Goal: Task Accomplishment & Management: Complete application form

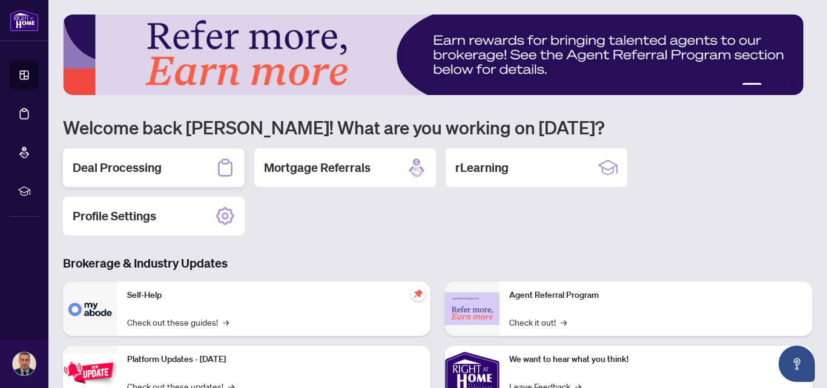
click at [160, 170] on h2 "Deal Processing" at bounding box center [117, 167] width 89 height 17
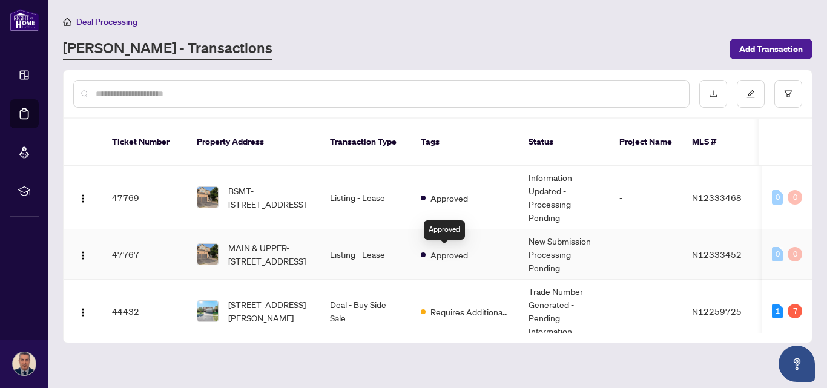
click at [466, 253] on span "Approved" at bounding box center [450, 254] width 38 height 13
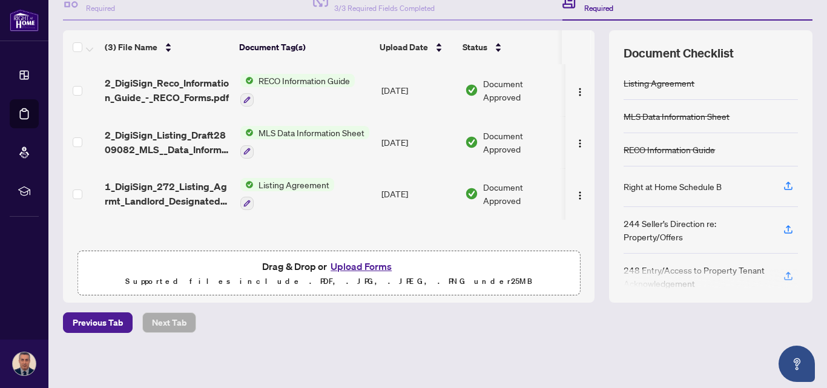
scroll to position [136, 0]
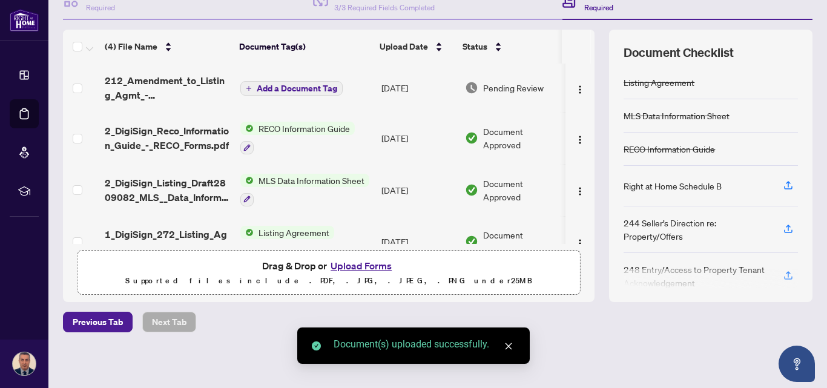
click at [596, 151] on div "(4) File Name Document Tag(s) Upload Date Status 212_Amendment_to_Listing_Agmt_…" at bounding box center [438, 166] width 750 height 273
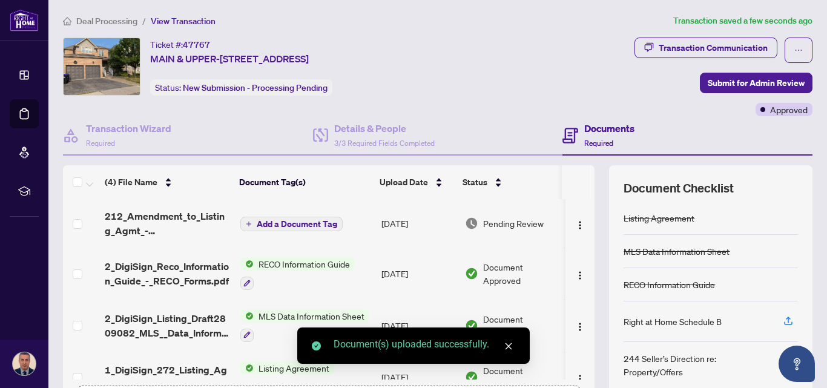
scroll to position [0, 0]
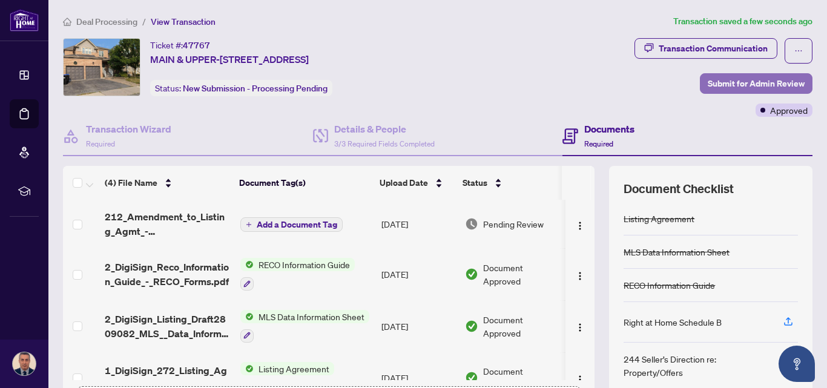
click at [708, 85] on span "Submit for Admin Review" at bounding box center [756, 83] width 97 height 19
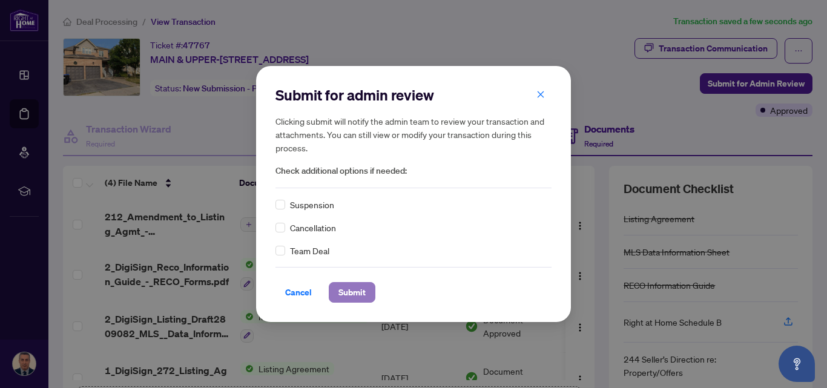
click at [352, 287] on span "Submit" at bounding box center [352, 292] width 27 height 19
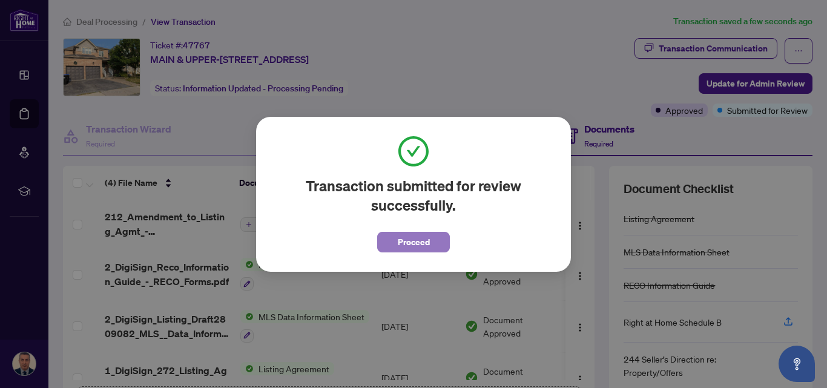
click at [392, 248] on button "Proceed" at bounding box center [413, 242] width 73 height 21
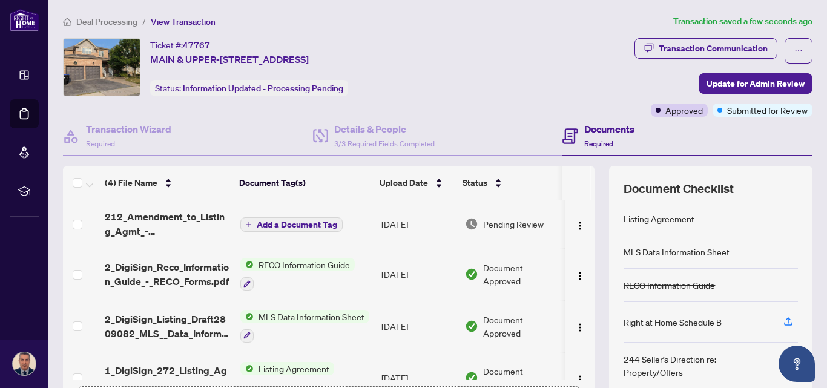
click at [118, 18] on span "Deal Processing" at bounding box center [106, 21] width 61 height 11
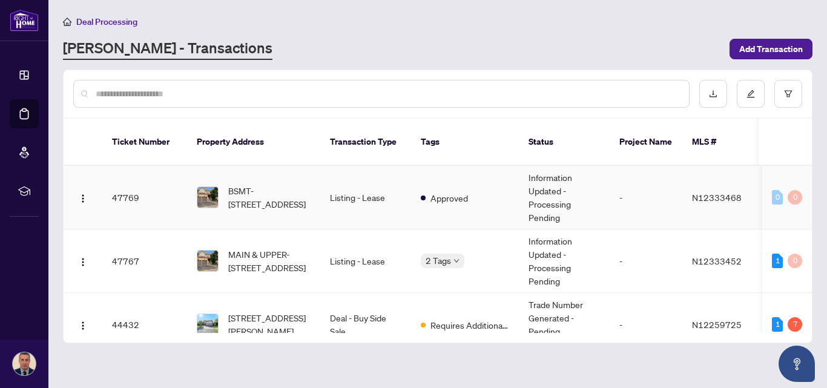
click at [365, 207] on td "Listing - Lease" at bounding box center [365, 198] width 91 height 64
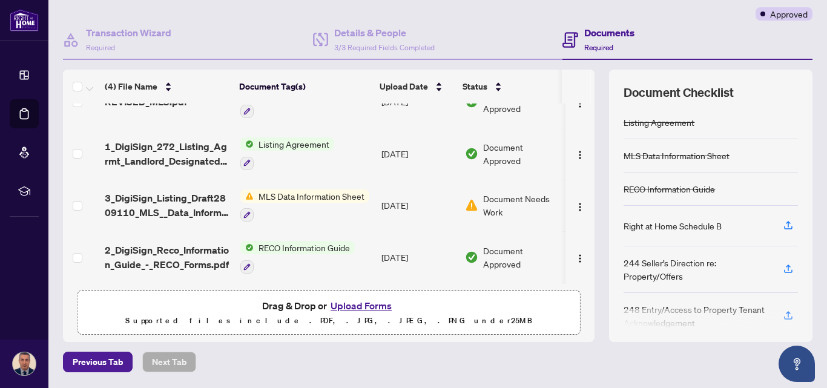
scroll to position [97, 0]
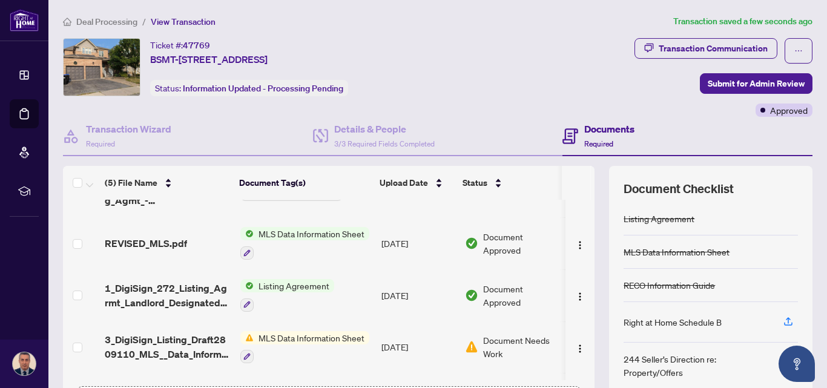
scroll to position [0, 0]
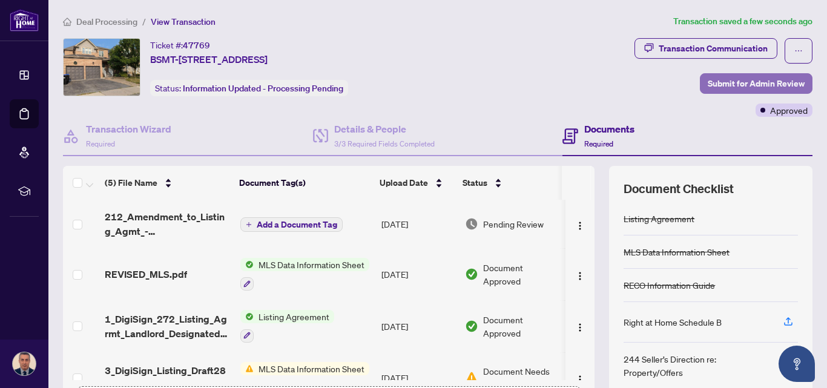
click at [721, 78] on span "Submit for Admin Review" at bounding box center [756, 83] width 97 height 19
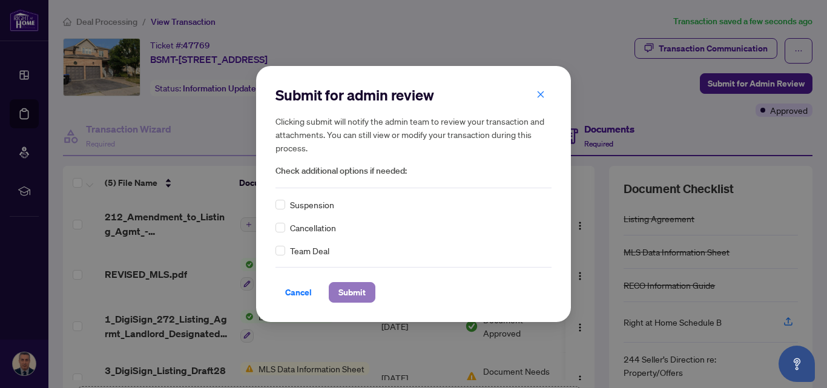
click at [349, 293] on span "Submit" at bounding box center [352, 292] width 27 height 19
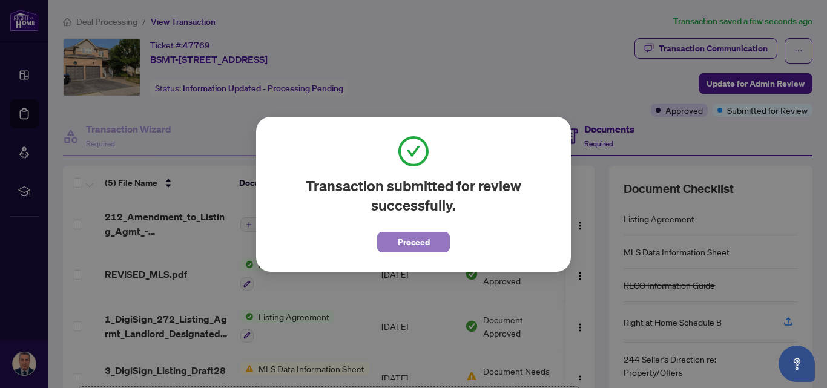
click at [400, 238] on span "Proceed" at bounding box center [414, 242] width 32 height 19
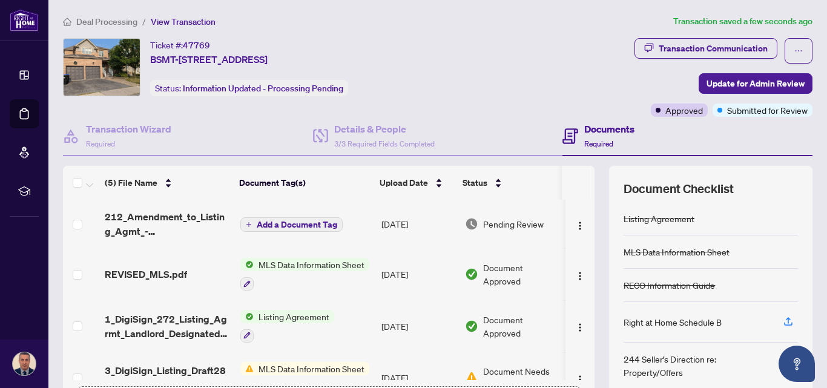
click at [91, 20] on span "Deal Processing" at bounding box center [106, 21] width 61 height 11
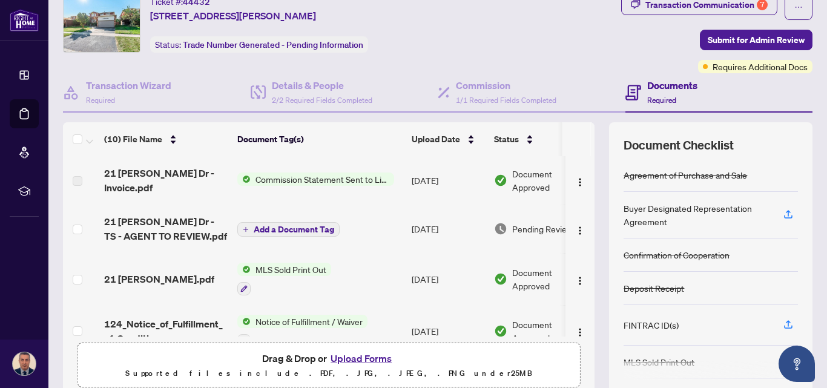
scroll to position [26, 0]
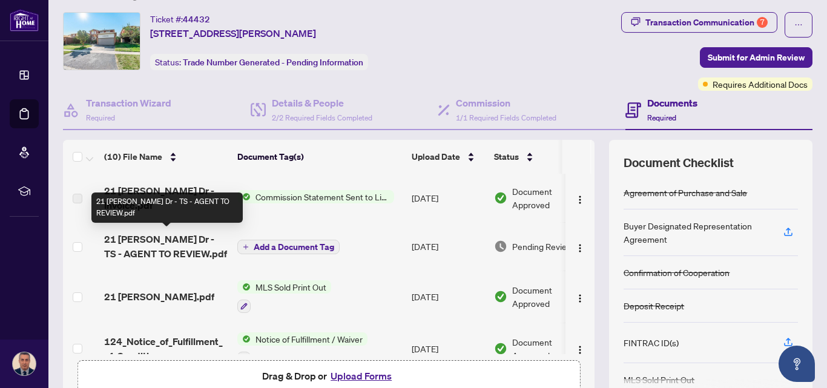
click at [165, 238] on span "21 [PERSON_NAME] Dr - TS - AGENT TO REVIEW.pdf" at bounding box center [166, 246] width 124 height 29
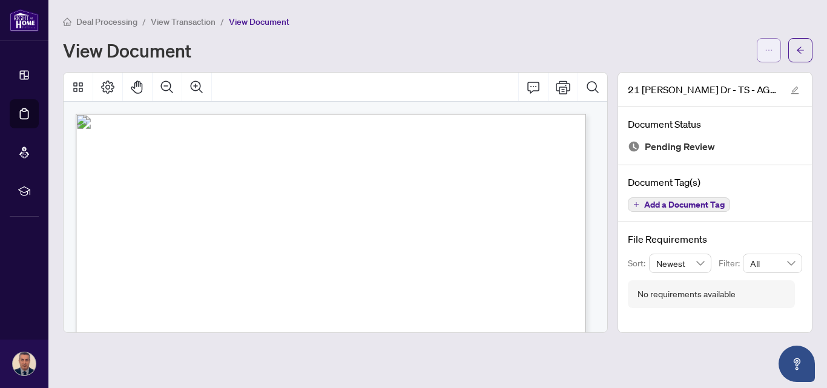
click at [768, 51] on icon "ellipsis" at bounding box center [769, 50] width 8 height 8
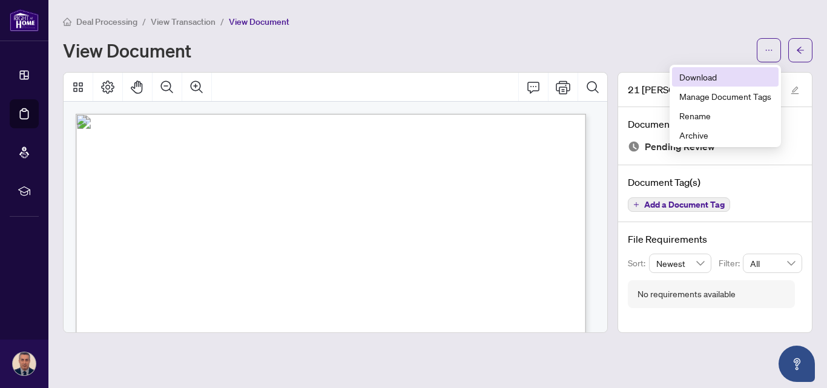
click at [705, 75] on span "Download" at bounding box center [726, 76] width 92 height 13
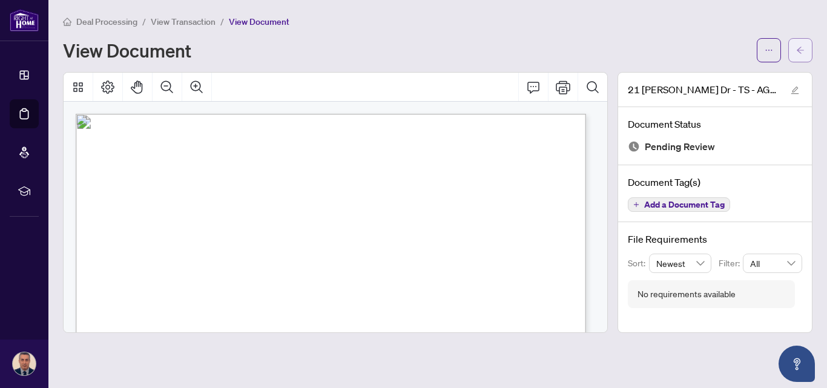
click at [804, 54] on icon "arrow-left" at bounding box center [801, 50] width 8 height 8
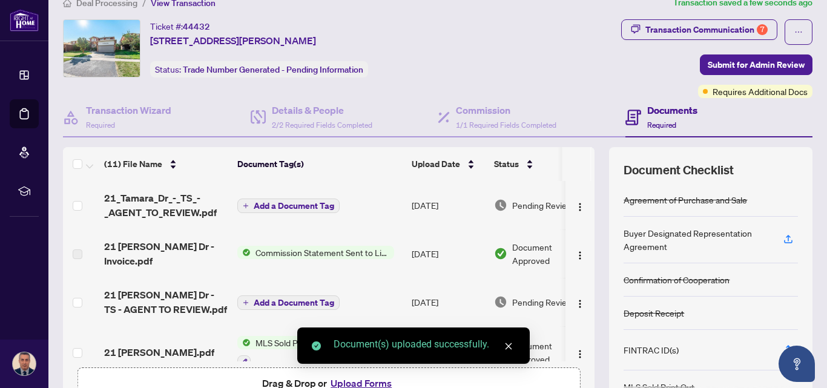
scroll to position [18, 0]
click at [504, 28] on div "Transaction Communication 7 Submit for Admin Review Requires Additional Docs" at bounding box center [655, 59] width 316 height 79
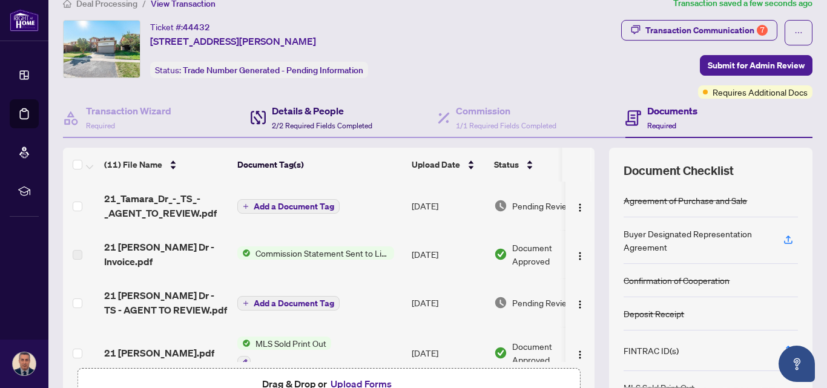
click at [347, 122] on span "2/2 Required Fields Completed" at bounding box center [322, 125] width 101 height 9
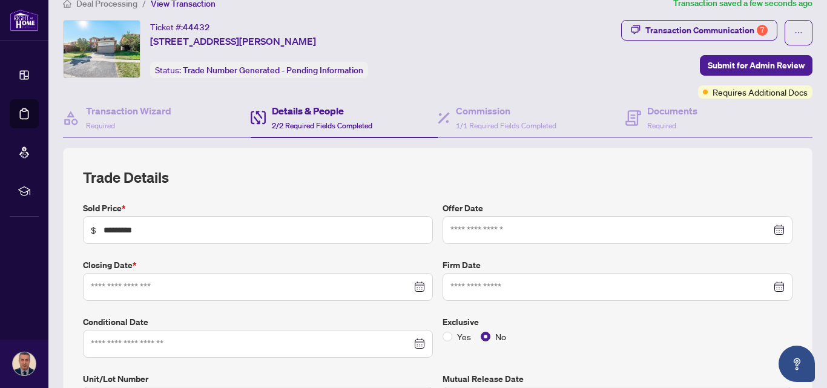
type input "**********"
click at [663, 121] on div "Documents Required" at bounding box center [673, 118] width 50 height 28
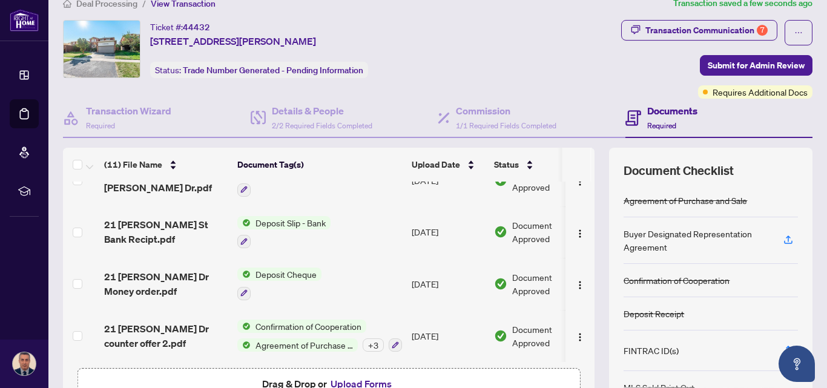
scroll to position [59, 0]
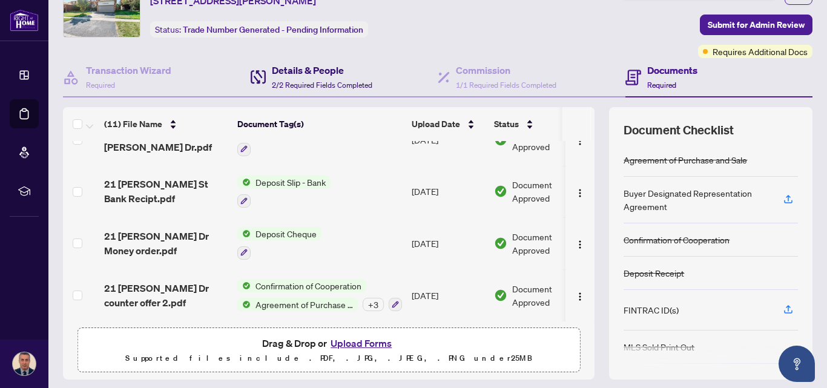
click at [342, 80] on div "Details & People 2/2 Required Fields Completed" at bounding box center [322, 77] width 101 height 28
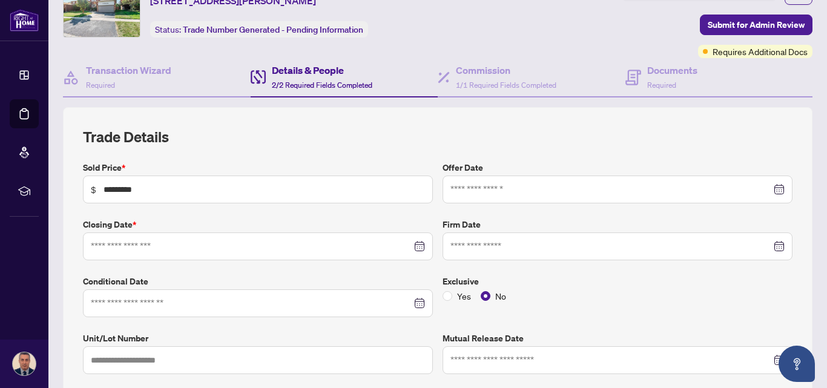
type input "**********"
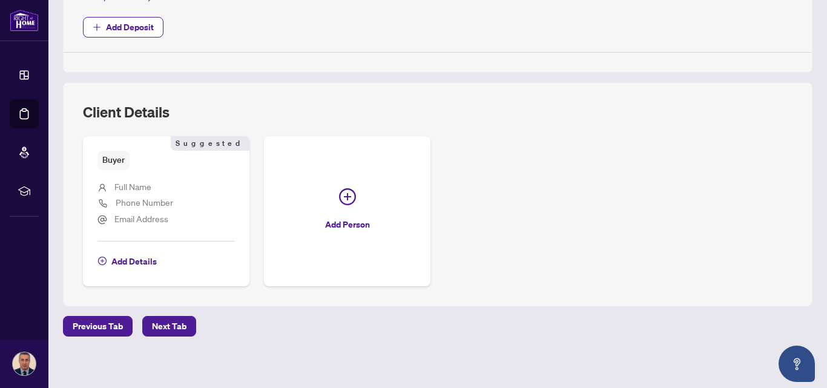
scroll to position [503, 0]
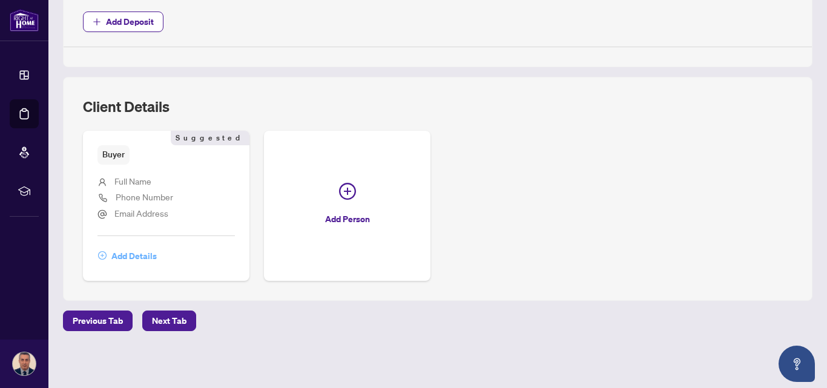
click at [125, 255] on span "Add Details" at bounding box center [133, 256] width 45 height 19
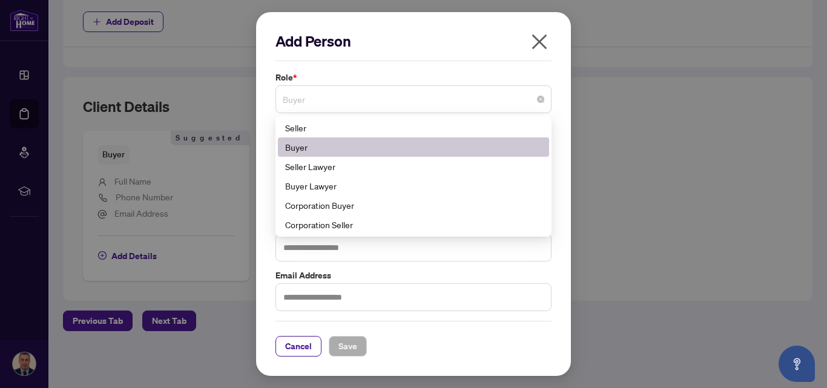
click at [402, 99] on span "Buyer" at bounding box center [414, 99] width 262 height 23
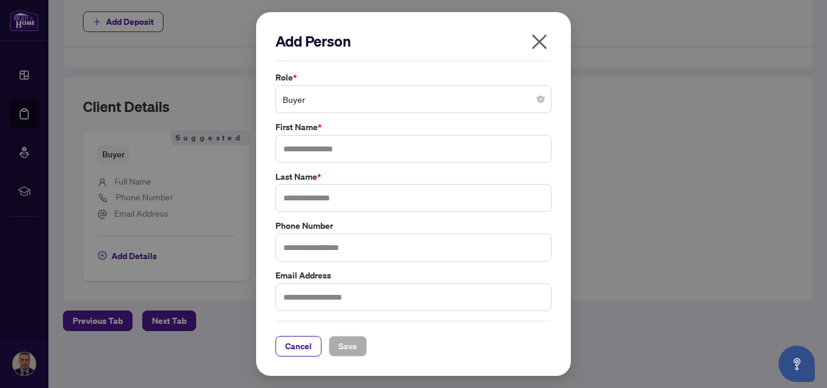
click at [549, 38] on icon "close" at bounding box center [539, 41] width 19 height 19
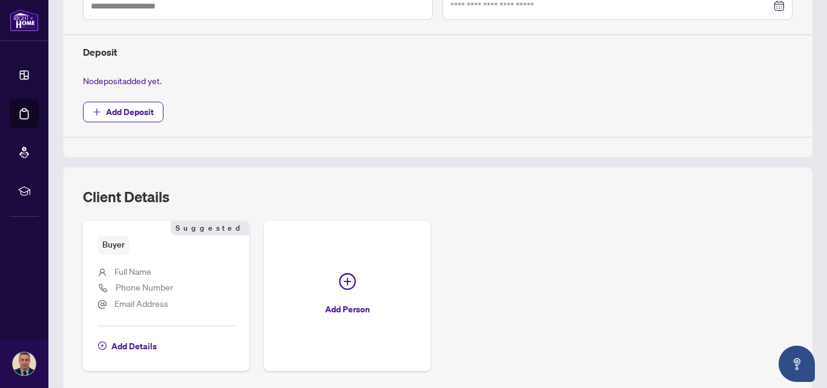
scroll to position [414, 0]
click at [123, 347] on span "Add Details" at bounding box center [133, 345] width 45 height 19
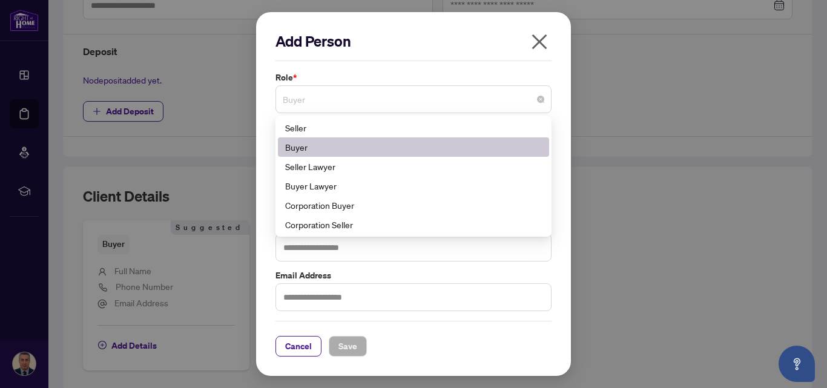
click at [339, 99] on span "Buyer" at bounding box center [414, 99] width 262 height 23
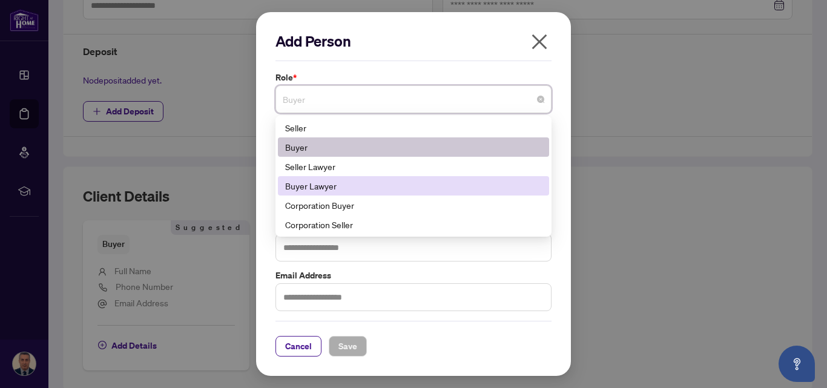
click at [315, 187] on div "Buyer Lawyer" at bounding box center [413, 185] width 257 height 13
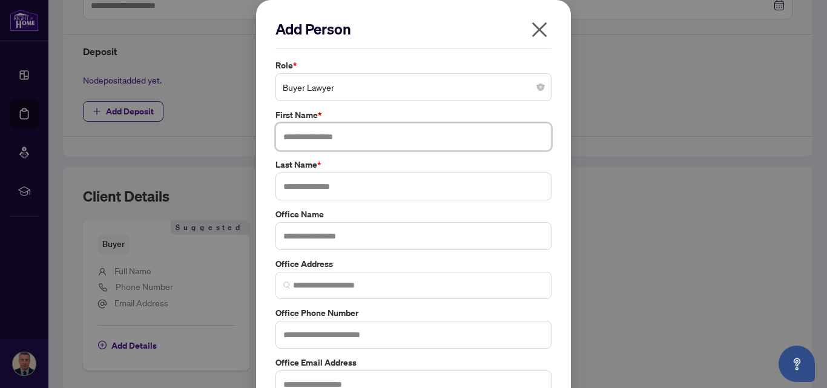
click at [305, 138] on input "text" at bounding box center [414, 137] width 276 height 28
type input "*******"
type input "**********"
click at [309, 135] on input "*******" at bounding box center [414, 137] width 276 height 28
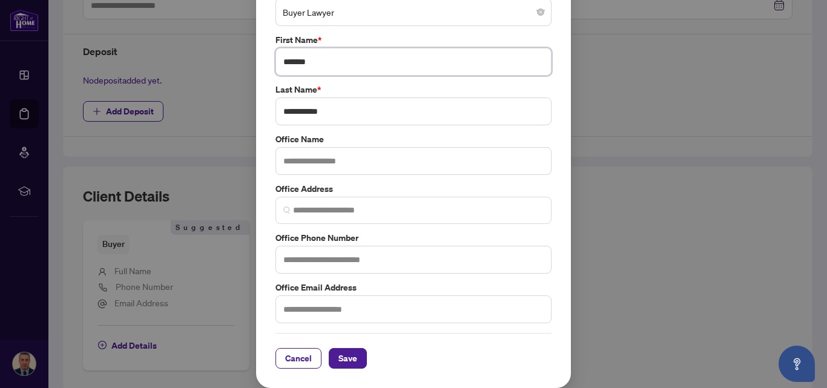
type input "*******"
click at [304, 316] on input "text" at bounding box center [414, 310] width 276 height 28
type input "**********"
click at [316, 257] on input "text" at bounding box center [414, 260] width 276 height 28
type input "**********"
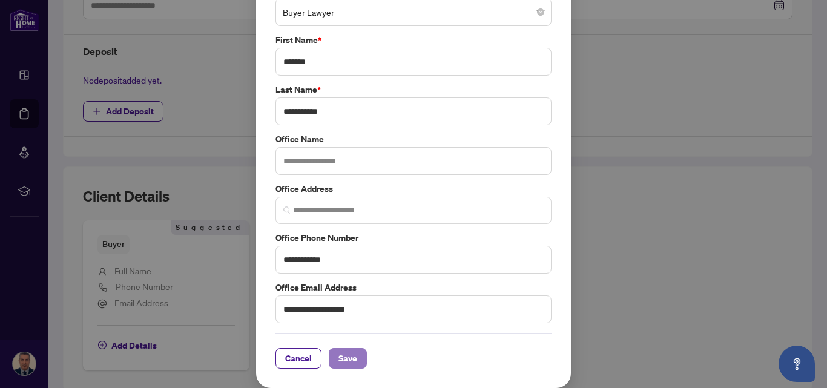
click at [349, 365] on span "Save" at bounding box center [348, 358] width 19 height 19
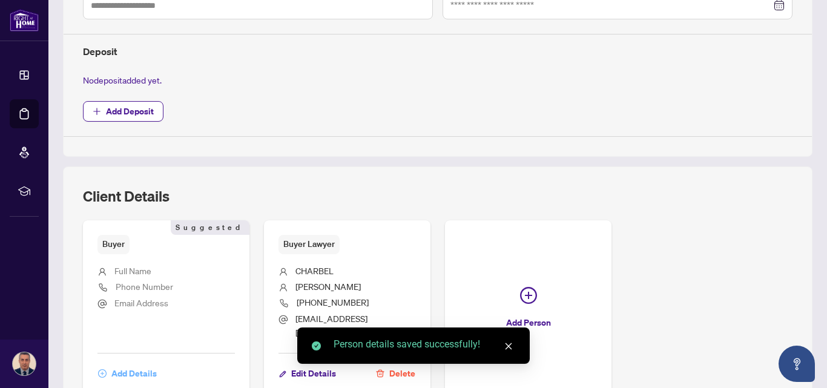
click at [120, 364] on span "Add Details" at bounding box center [133, 373] width 45 height 19
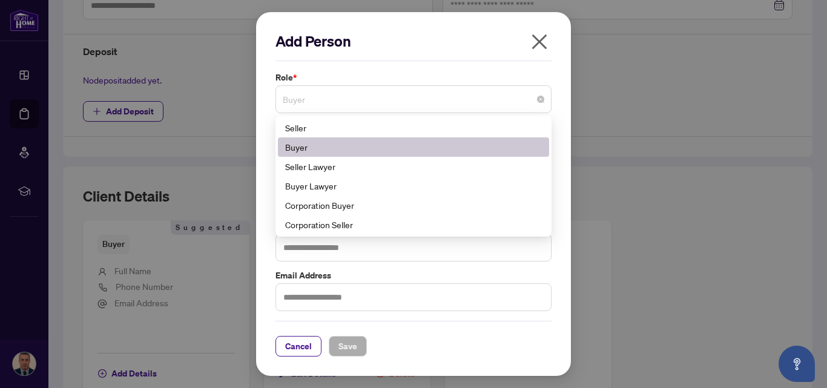
click at [308, 107] on span "Buyer" at bounding box center [414, 99] width 262 height 23
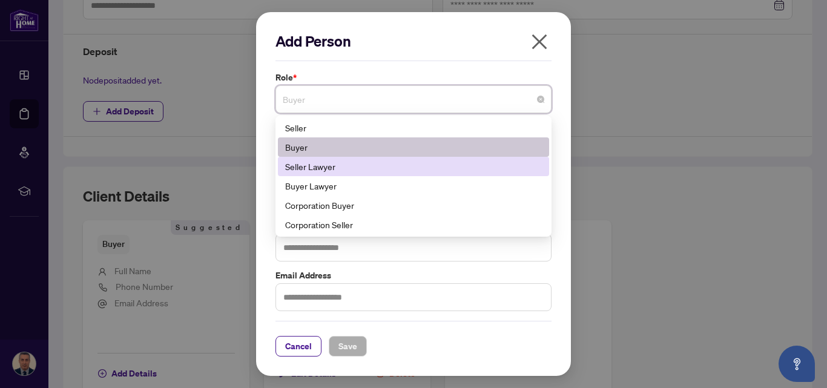
click at [311, 168] on div "Seller Lawyer" at bounding box center [413, 166] width 257 height 13
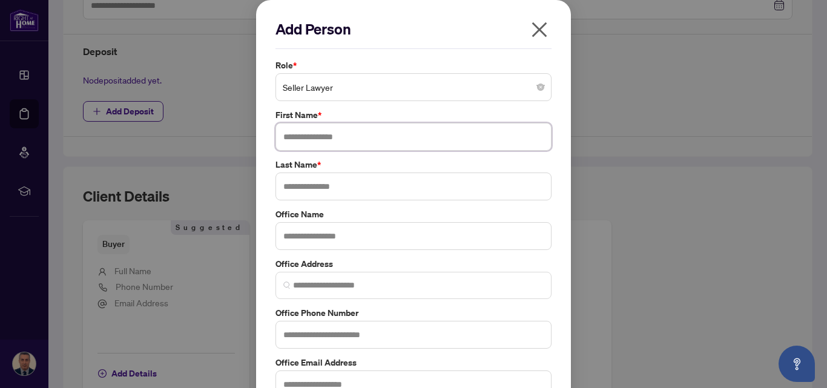
click at [314, 138] on input "text" at bounding box center [414, 137] width 276 height 28
type input "*****"
type input "***"
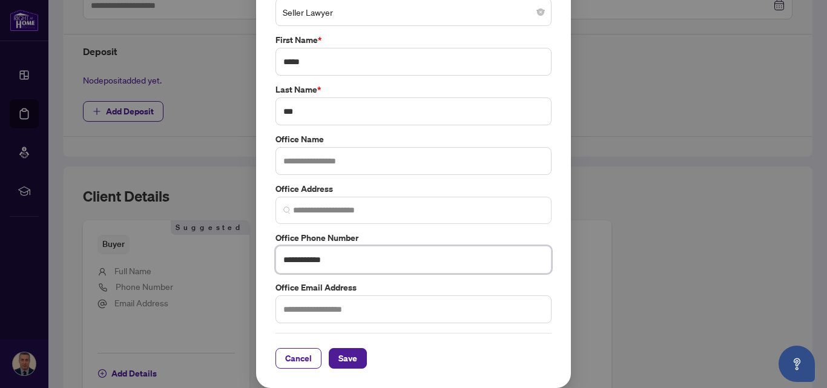
type input "**********"
click at [318, 311] on input "text" at bounding box center [414, 310] width 276 height 28
type input "**********"
click at [348, 354] on span "Save" at bounding box center [348, 358] width 19 height 19
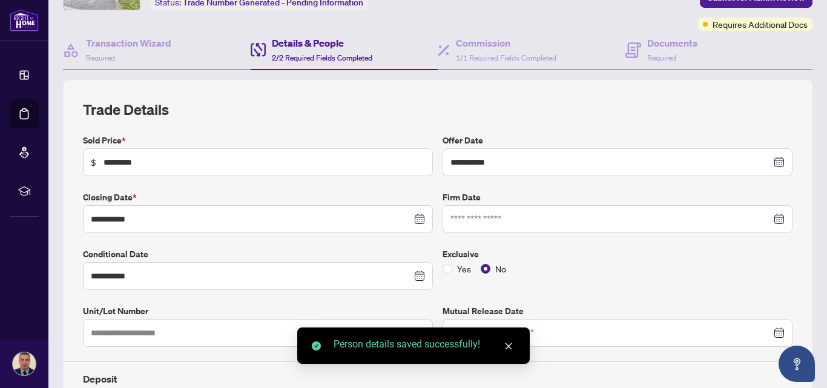
scroll to position [0, 0]
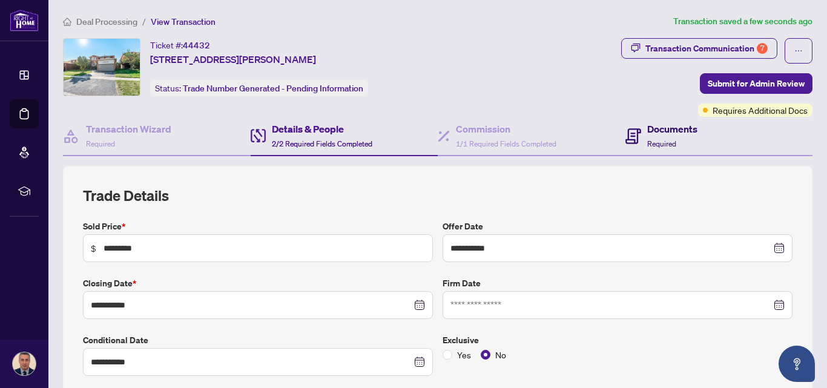
click at [648, 136] on h4 "Documents" at bounding box center [673, 129] width 50 height 15
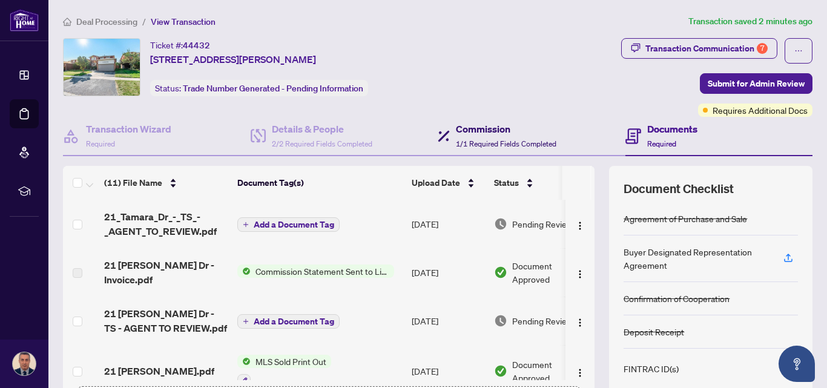
click at [509, 145] on span "1/1 Required Fields Completed" at bounding box center [506, 143] width 101 height 9
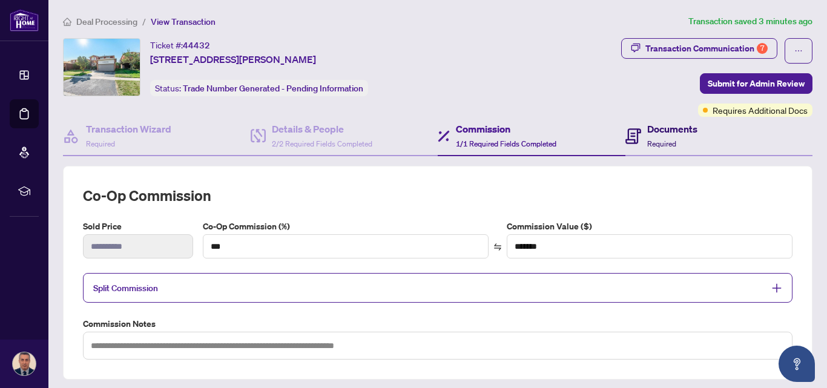
click at [654, 131] on h4 "Documents" at bounding box center [673, 129] width 50 height 15
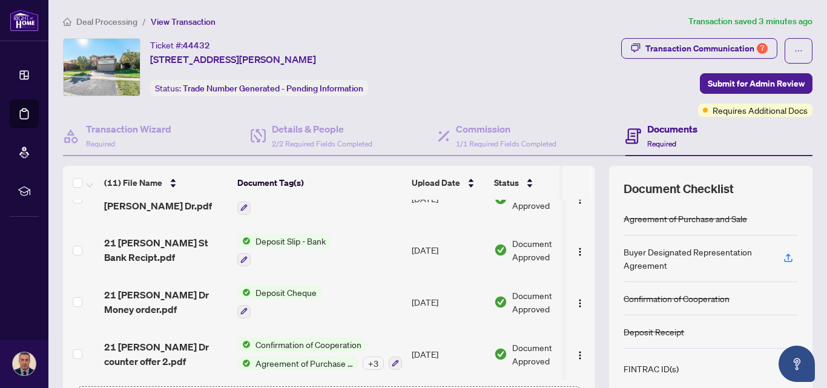
scroll to position [27, 0]
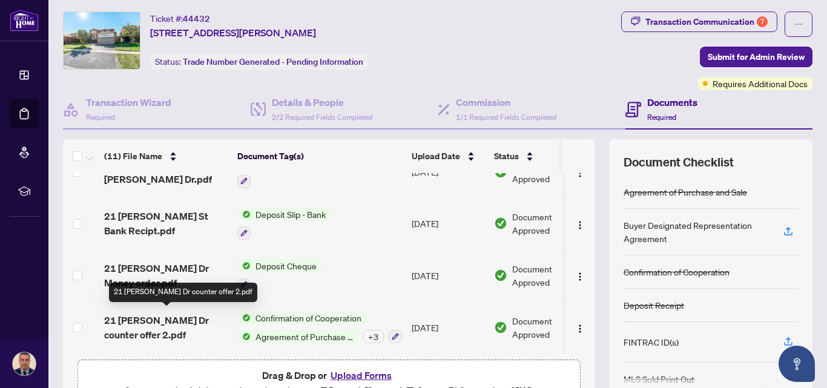
click at [155, 324] on span "21 [PERSON_NAME] Dr counter offer 2.pdf" at bounding box center [166, 327] width 124 height 29
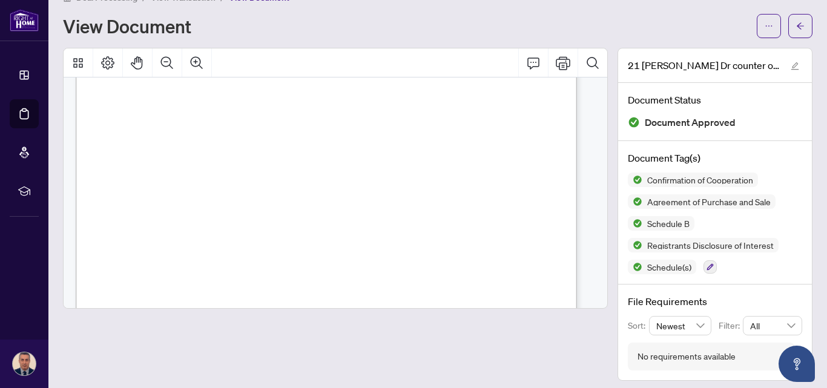
scroll to position [33, 0]
click at [797, 21] on button "button" at bounding box center [801, 26] width 24 height 24
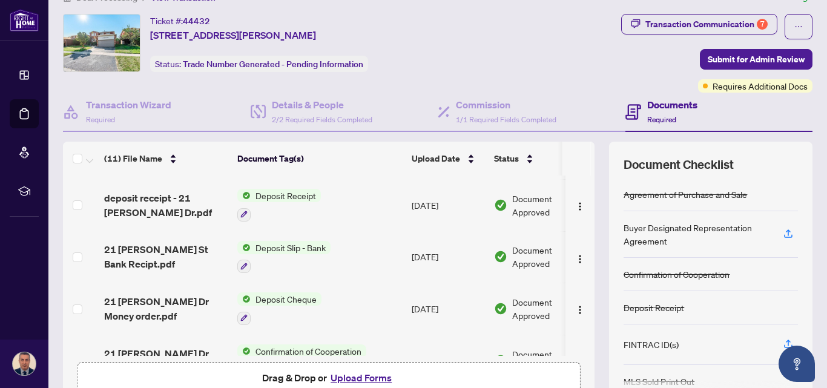
scroll to position [353, 0]
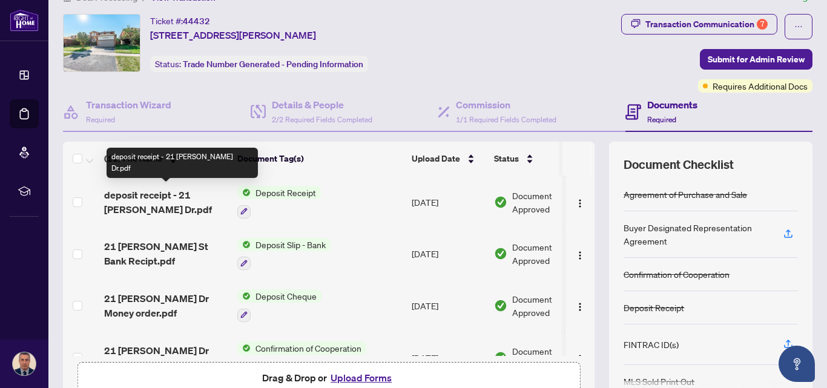
click at [174, 189] on span "deposit receipt - 21 [PERSON_NAME] Dr.pdf" at bounding box center [166, 202] width 124 height 29
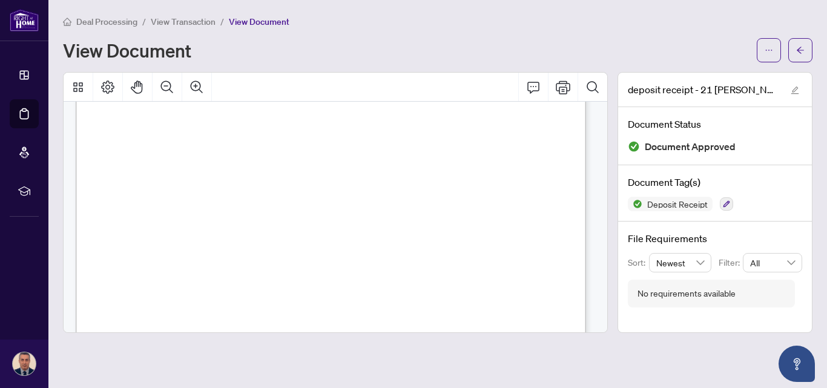
scroll to position [222, 0]
click at [810, 44] on button "button" at bounding box center [801, 50] width 24 height 24
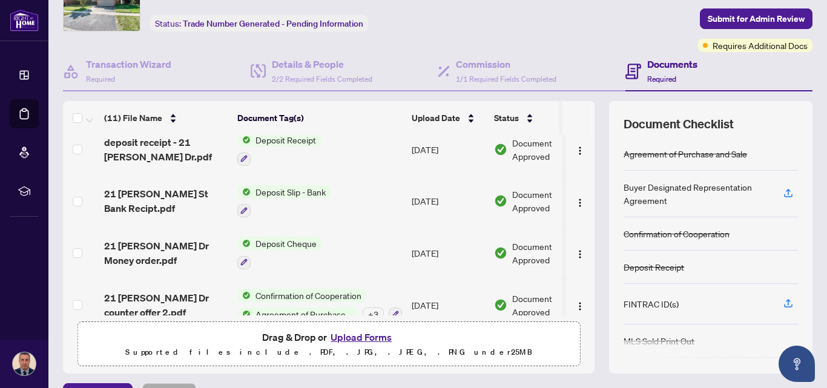
scroll to position [365, 0]
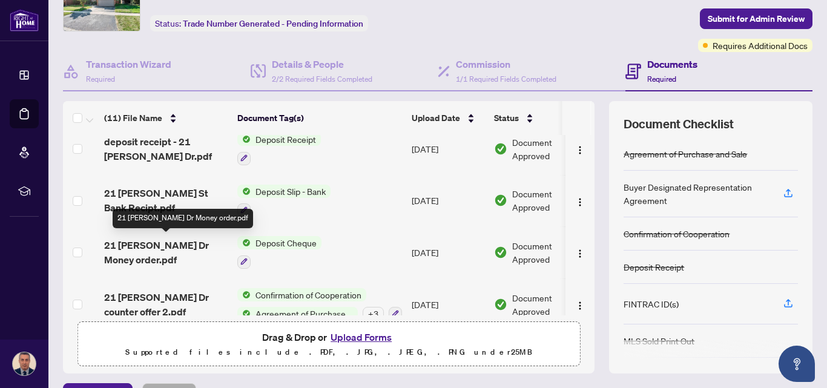
click at [157, 251] on span "21 [PERSON_NAME] Dr Money order.pdf" at bounding box center [166, 252] width 124 height 29
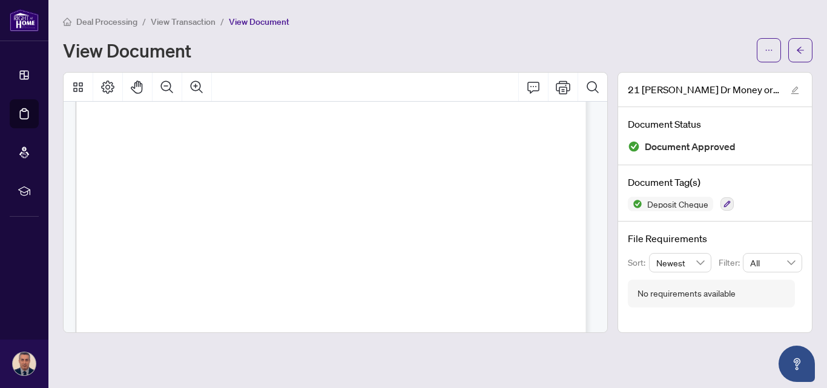
scroll to position [817, 0]
click at [794, 51] on button "button" at bounding box center [801, 50] width 24 height 24
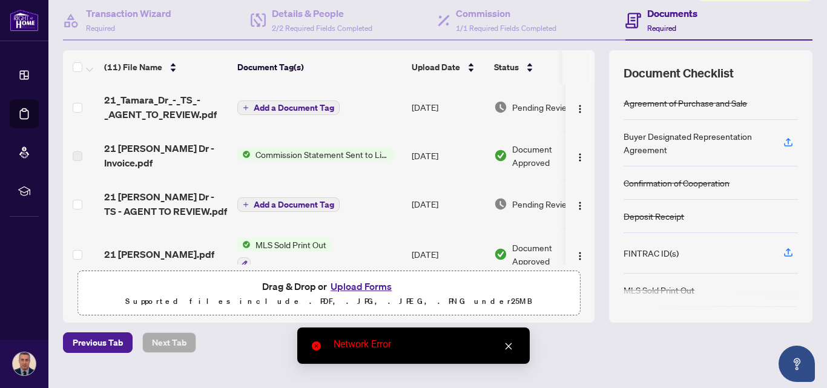
click at [359, 288] on button "Upload Forms" at bounding box center [361, 287] width 68 height 16
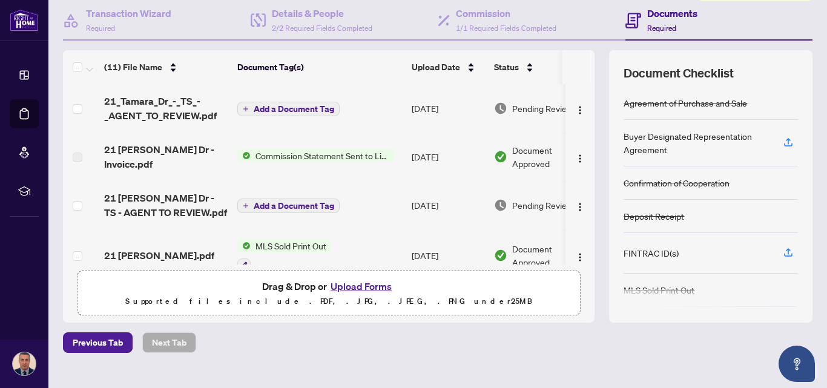
click at [350, 283] on button "Upload Forms" at bounding box center [361, 287] width 68 height 16
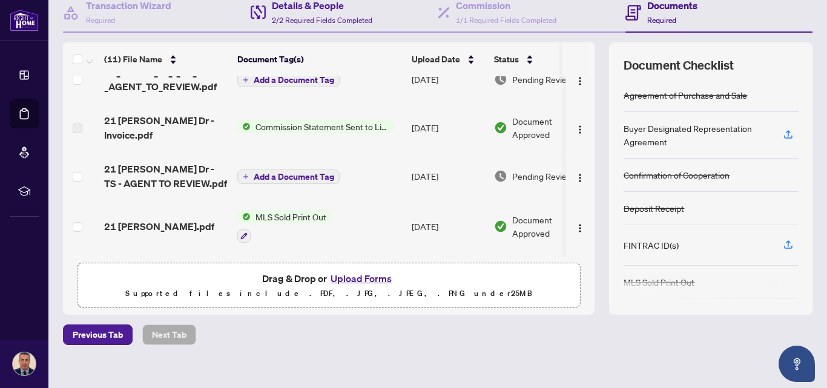
scroll to position [22, 0]
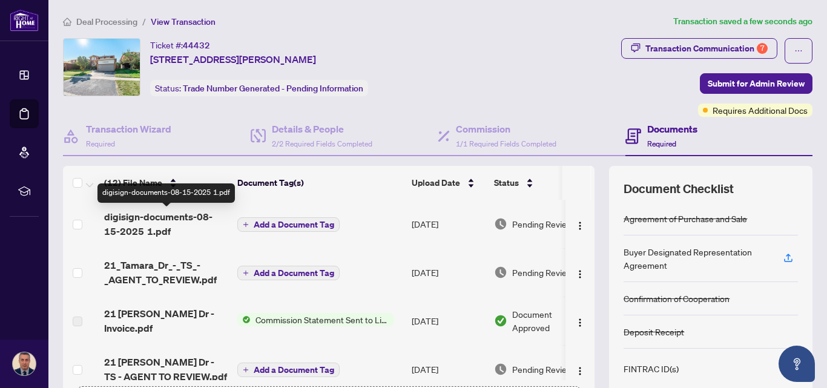
click at [190, 228] on span "digisign-documents-08-15-2025 1.pdf" at bounding box center [166, 224] width 124 height 29
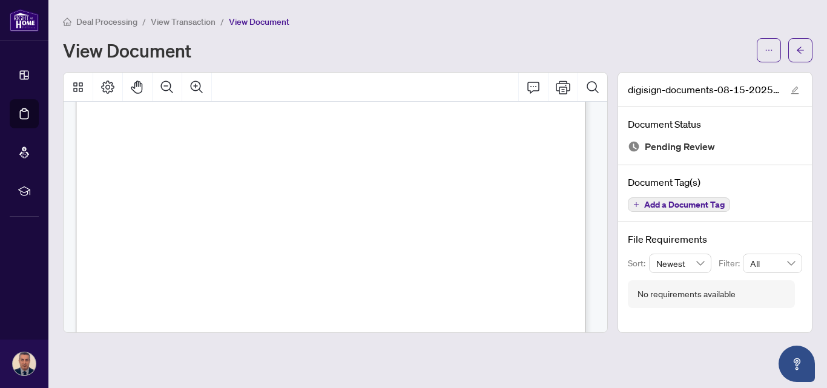
scroll to position [14428, 0]
click at [810, 46] on button "button" at bounding box center [801, 50] width 24 height 24
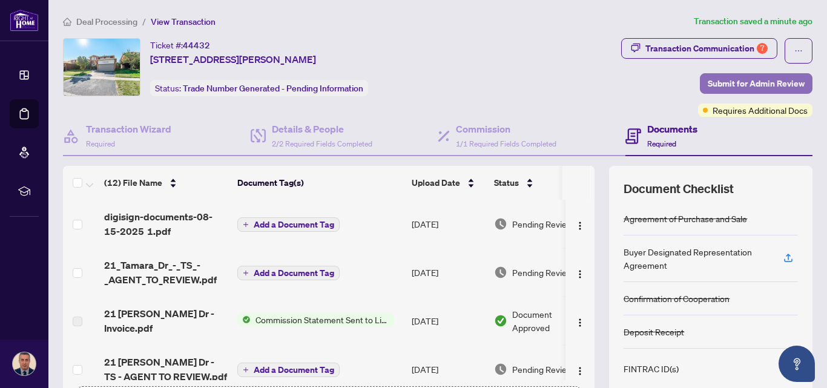
click at [727, 82] on span "Submit for Admin Review" at bounding box center [756, 83] width 97 height 19
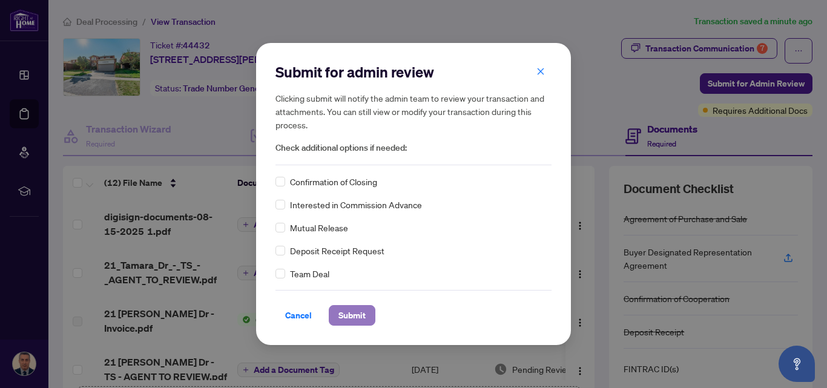
click at [350, 312] on span "Submit" at bounding box center [352, 315] width 27 height 19
click at [341, 313] on span "Submit" at bounding box center [352, 315] width 27 height 19
